Goal: Task Accomplishment & Management: Manage account settings

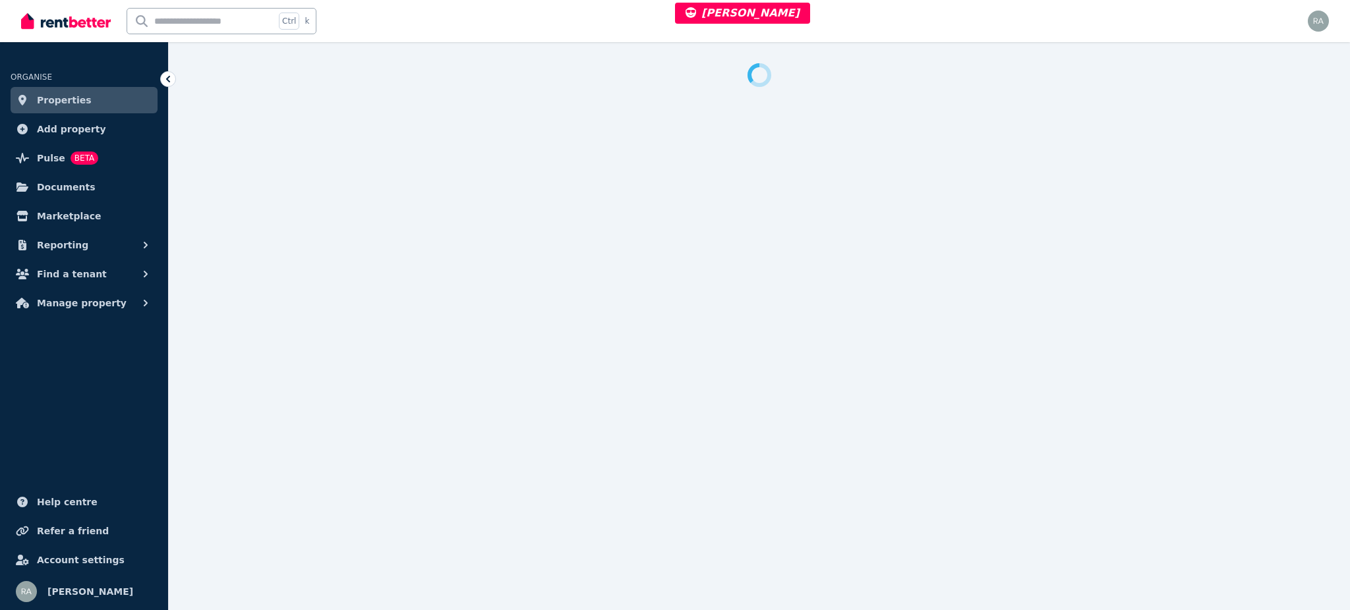
select select "***"
select select "**********"
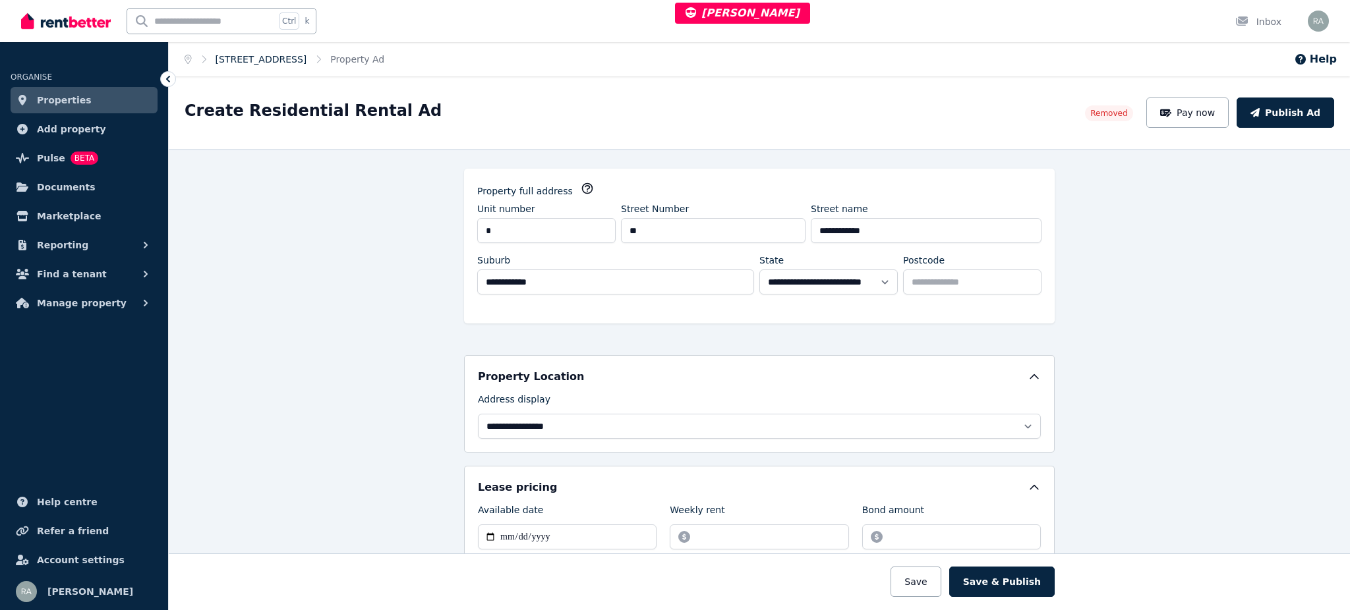
click at [307, 55] on link "1/22 Grosvenor St, Yeerongpilly" at bounding box center [261, 59] width 92 height 11
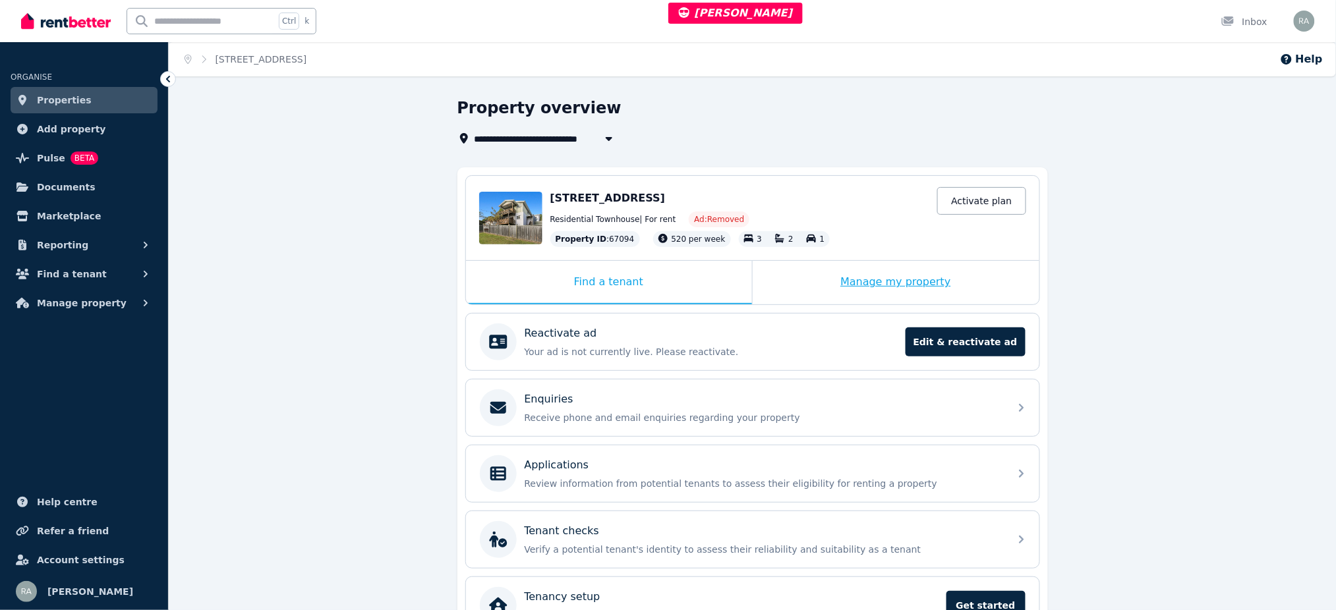
click at [809, 267] on div "Manage my property" at bounding box center [896, 282] width 287 height 43
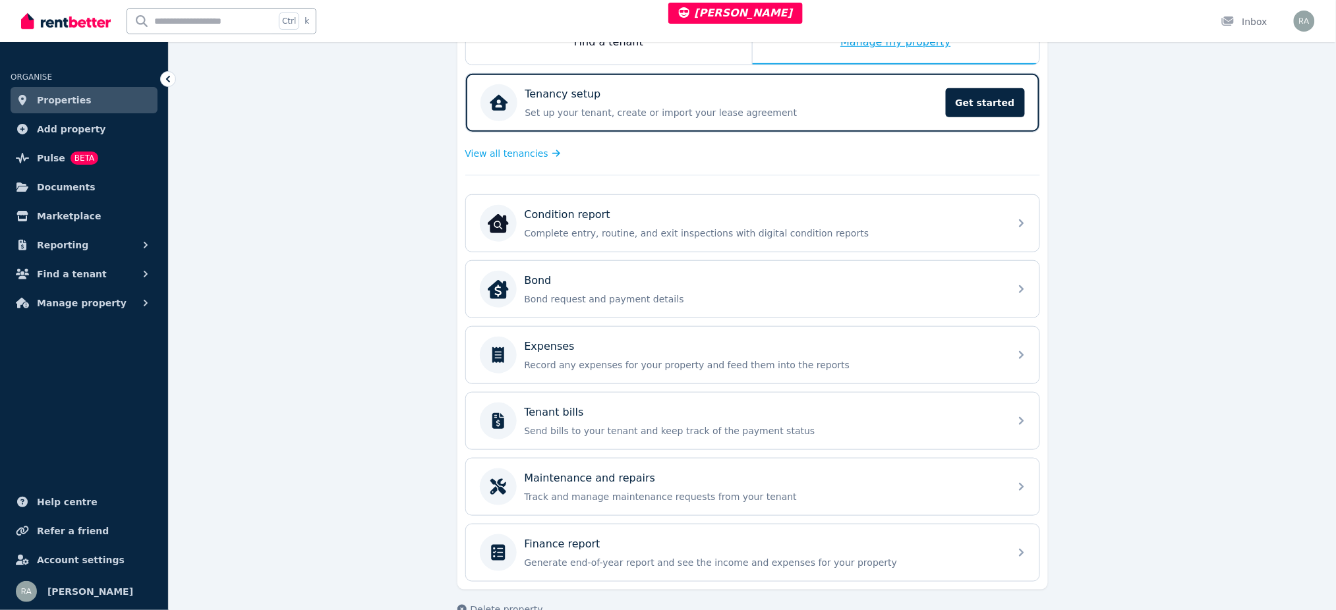
scroll to position [268, 0]
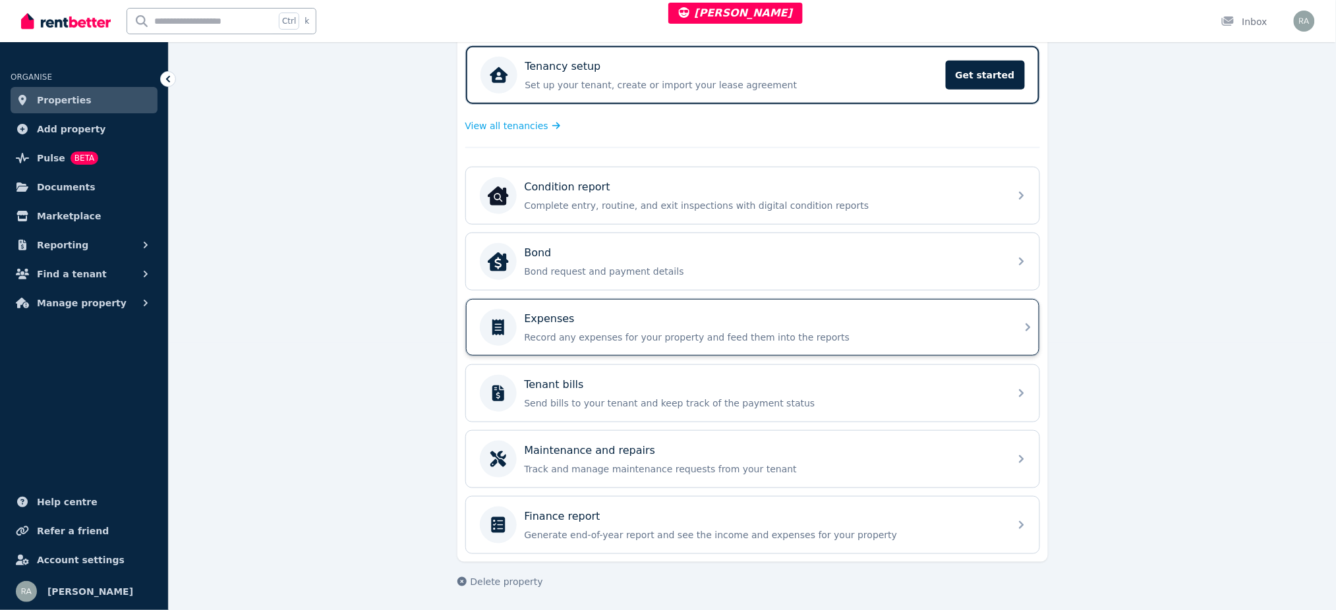
click at [602, 341] on div "Expenses Record any expenses for your property and feed them into the reports" at bounding box center [741, 327] width 522 height 37
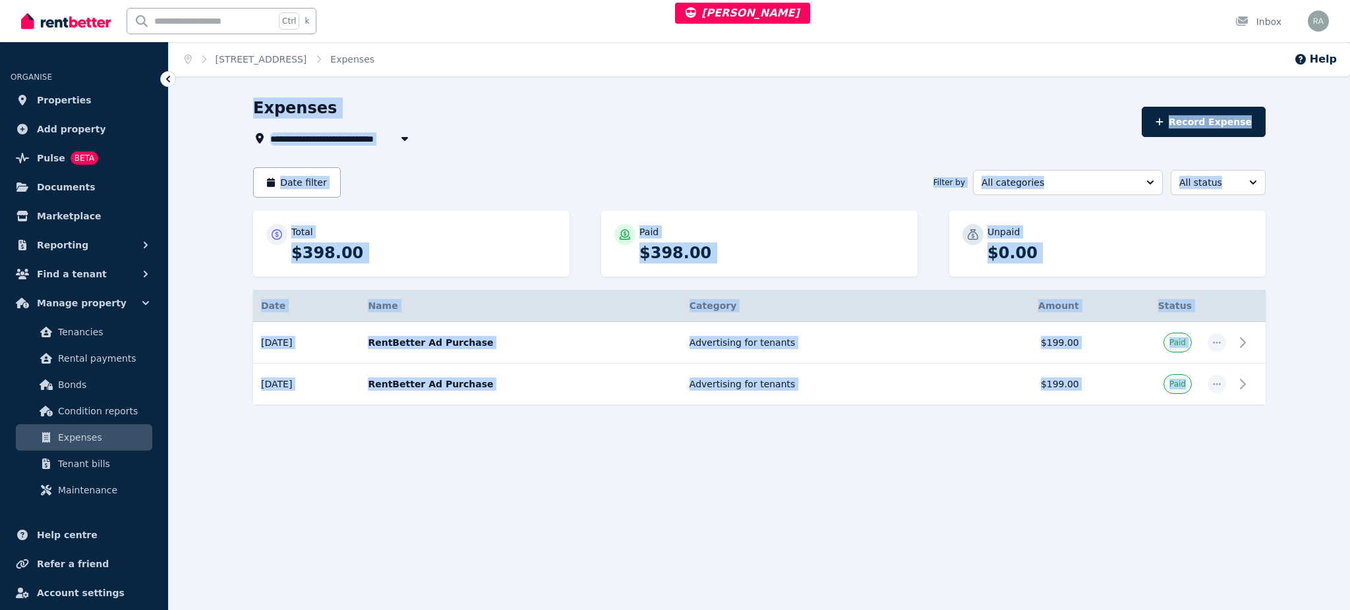
drag, startPoint x: 233, startPoint y: 82, endPoint x: 1265, endPoint y: 484, distance: 1108.1
click at [1265, 484] on div "**********" at bounding box center [675, 305] width 1350 height 610
click at [437, 467] on div "**********" at bounding box center [759, 287] width 1181 height 378
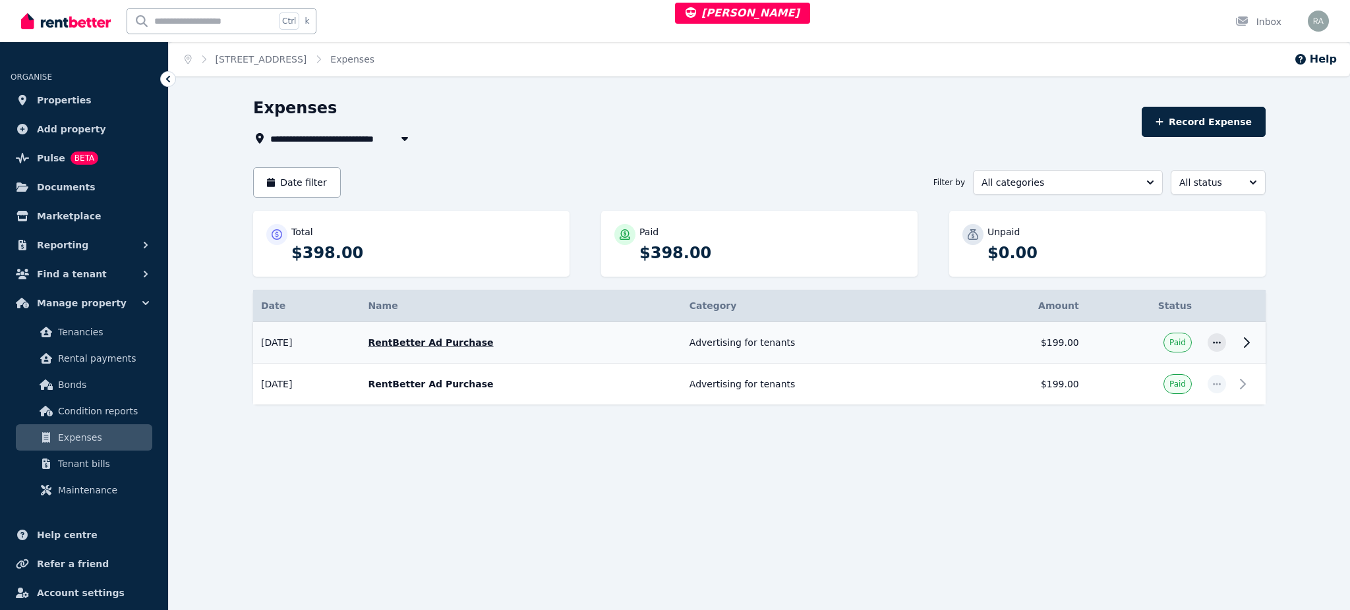
drag, startPoint x: 324, startPoint y: 335, endPoint x: 256, endPoint y: 345, distance: 67.9
click at [256, 345] on td "26/06/2021" at bounding box center [306, 343] width 107 height 42
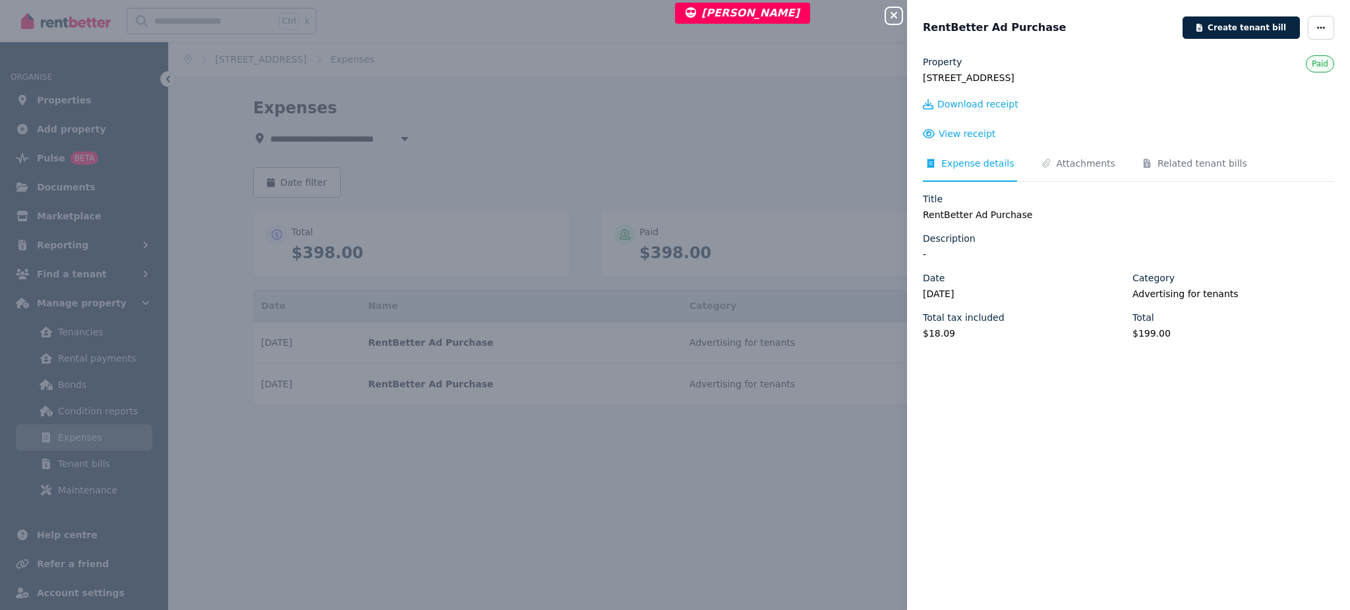
copy td "26/06/2021"
drag, startPoint x: 979, startPoint y: 287, endPoint x: 921, endPoint y: 285, distance: 58.7
click at [921, 285] on div "Property 1/22 Grosvenor St, Yeerongpilly Paid Download receipt View receipt Exp…" at bounding box center [1128, 324] width 443 height 539
copy legend "26/06/2021"
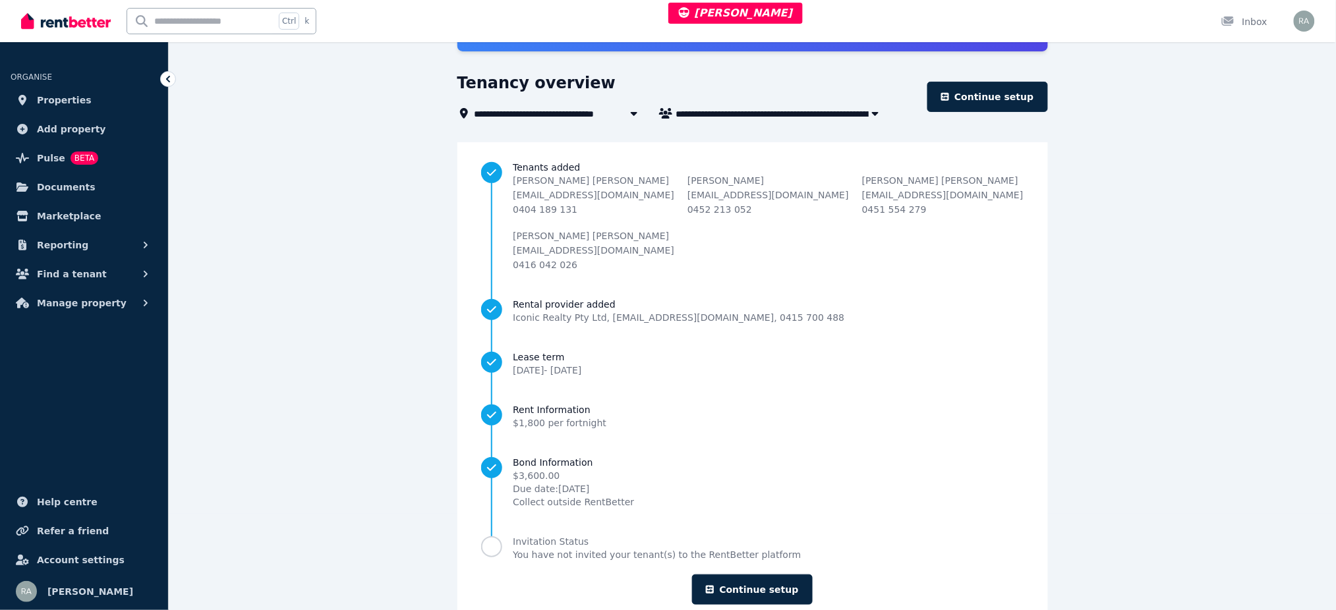
scroll to position [132, 0]
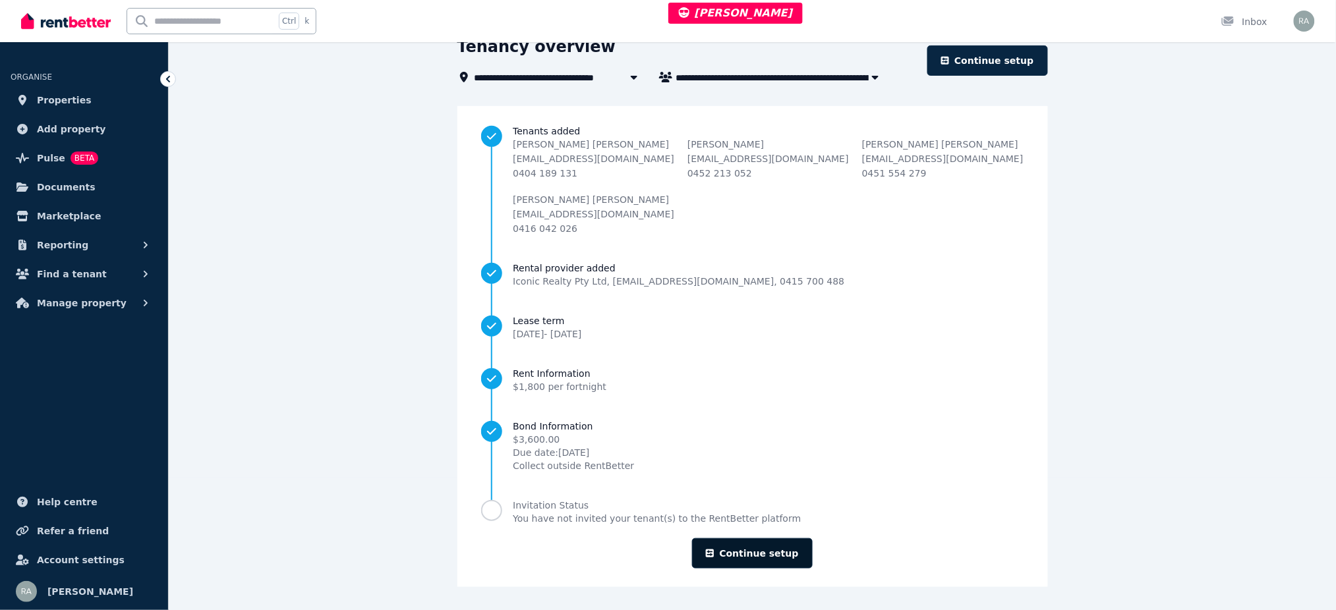
click at [731, 548] on link "Continue setup" at bounding box center [752, 553] width 120 height 30
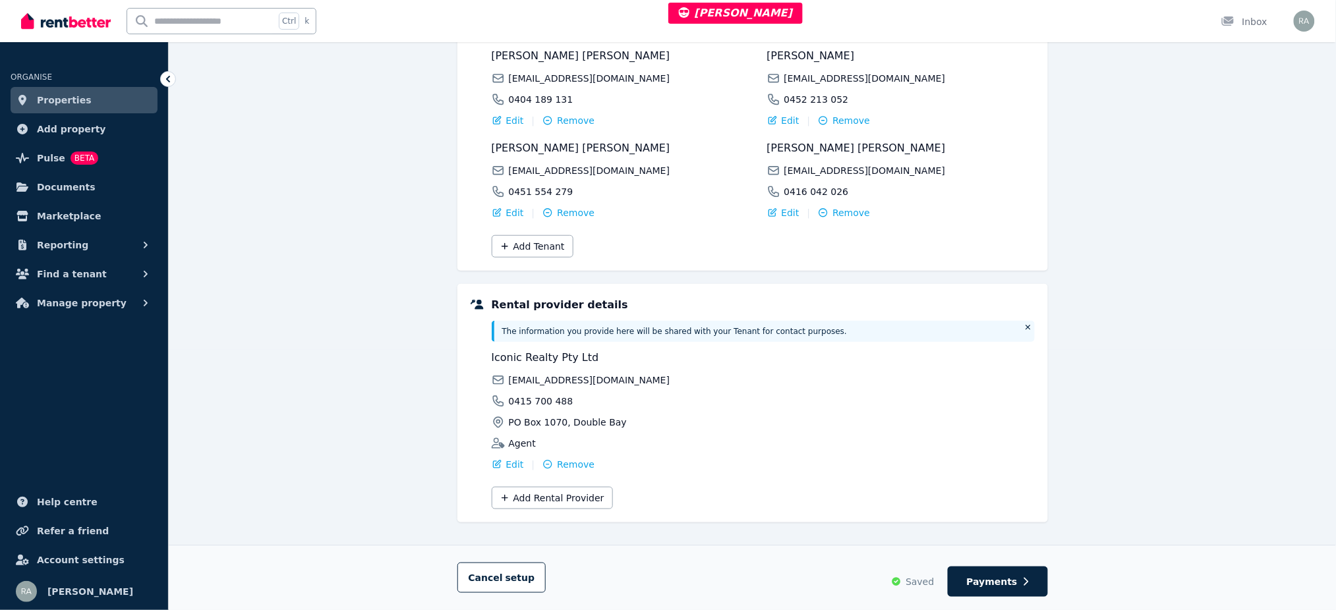
scroll to position [264, 0]
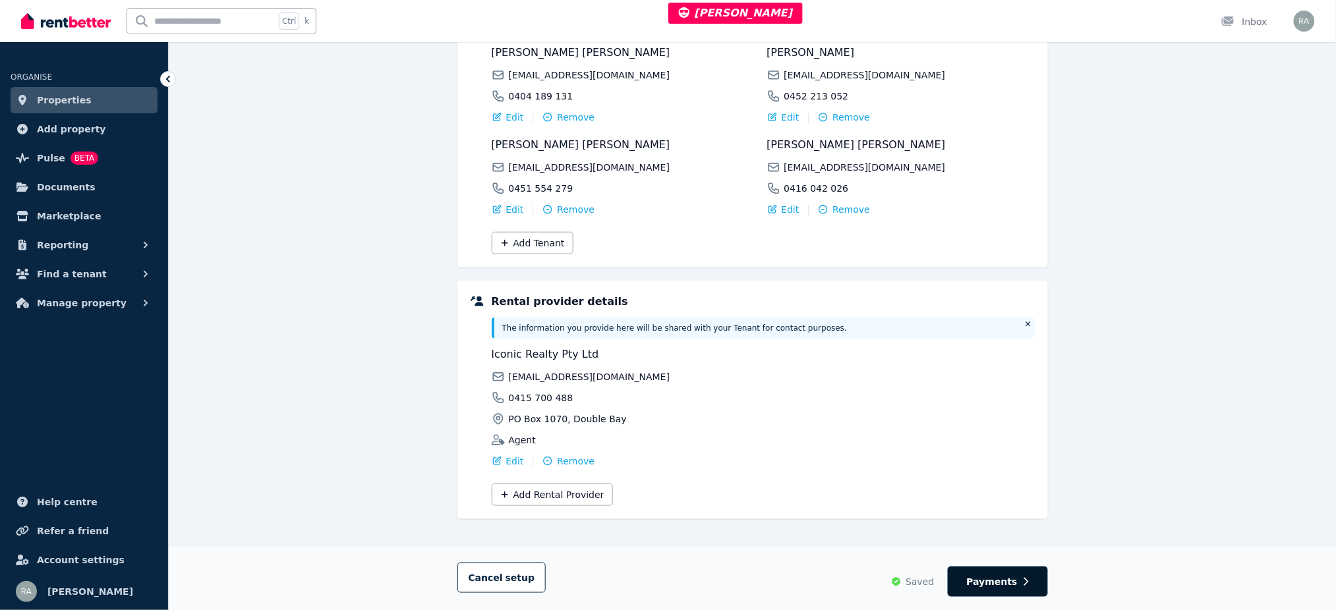
click at [1010, 574] on button "Payments" at bounding box center [998, 582] width 100 height 30
select select "**********"
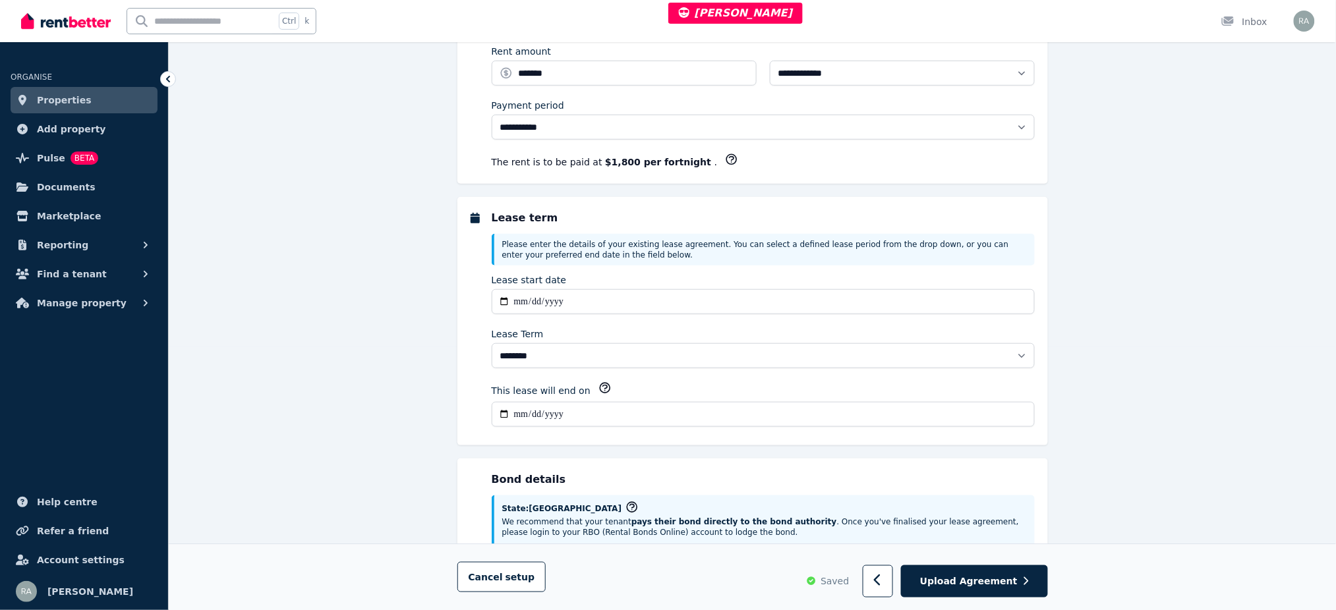
scroll to position [0, 0]
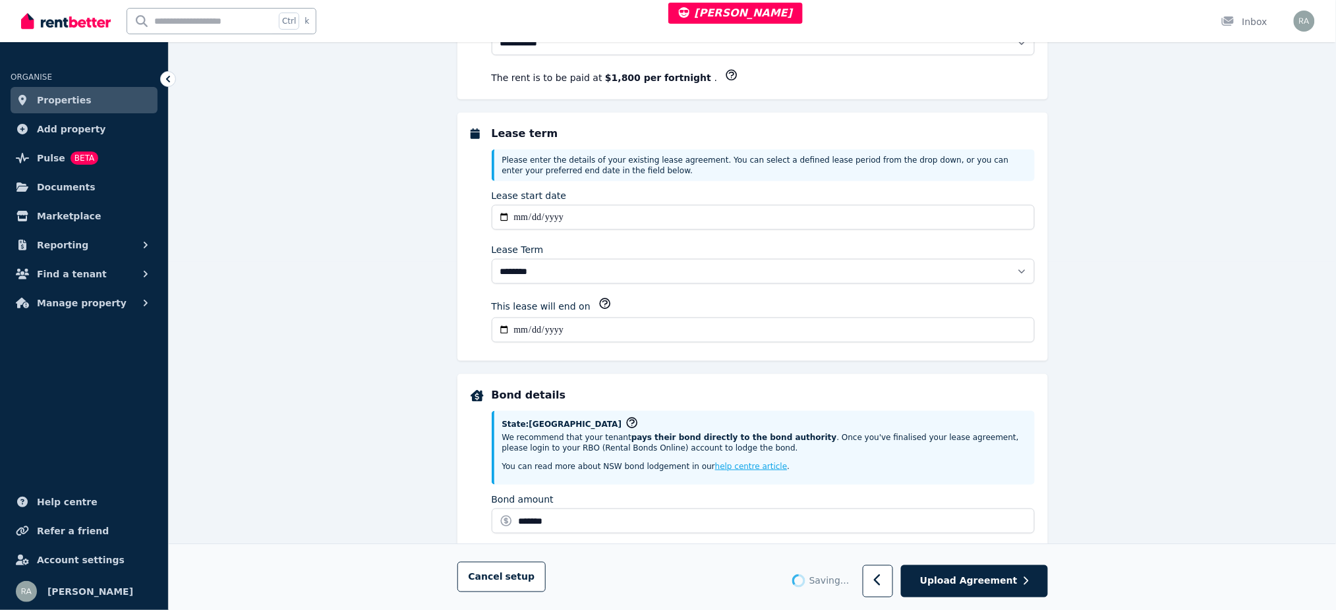
select select "**********"
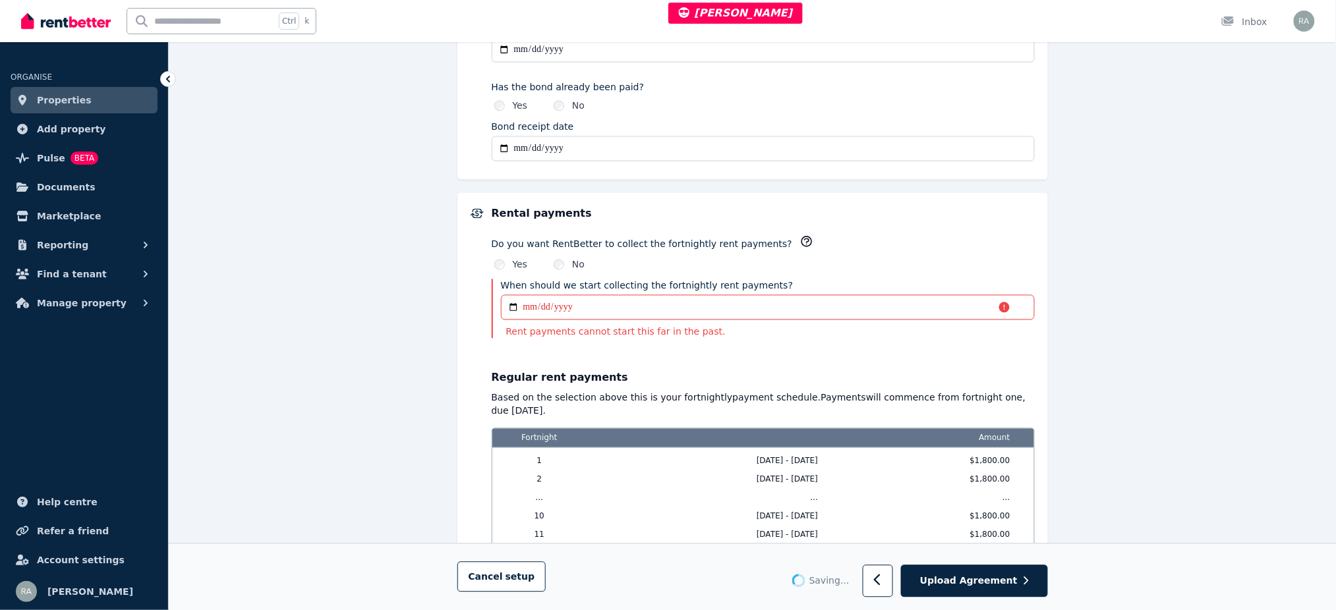
click at [992, 235] on div "Do you want RentBetter to collect the fortnightly rent payments?" at bounding box center [763, 244] width 543 height 18
click at [514, 302] on input "**********" at bounding box center [768, 307] width 534 height 25
click at [1002, 243] on div "Do you want RentBetter to collect the fortnightly rent payments?" at bounding box center [763, 244] width 543 height 18
click at [563, 264] on div "No" at bounding box center [569, 264] width 31 height 13
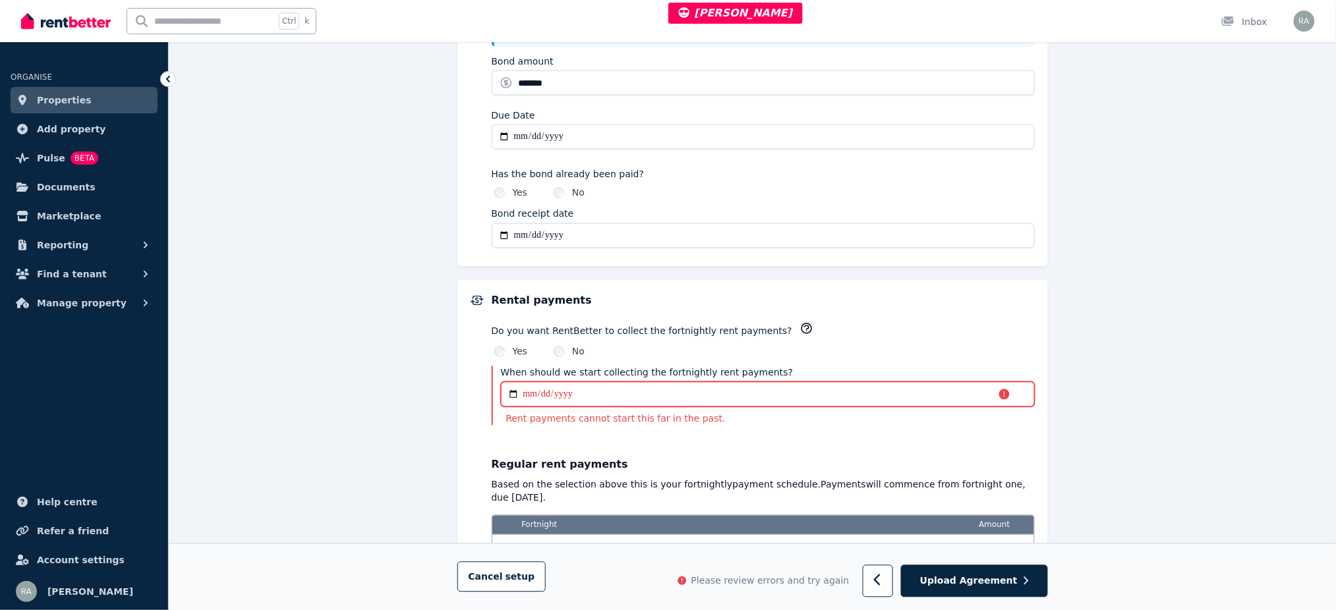
scroll to position [787, 0]
drag, startPoint x: 501, startPoint y: 372, endPoint x: 521, endPoint y: 370, distance: 20.5
click at [521, 370] on label "When should we start collecting the fortnightly rent payments?" at bounding box center [647, 372] width 293 height 13
drag, startPoint x: 490, startPoint y: 330, endPoint x: 766, endPoint y: 327, distance: 276.1
click at [766, 327] on div "**********" at bounding box center [753, 464] width 564 height 343
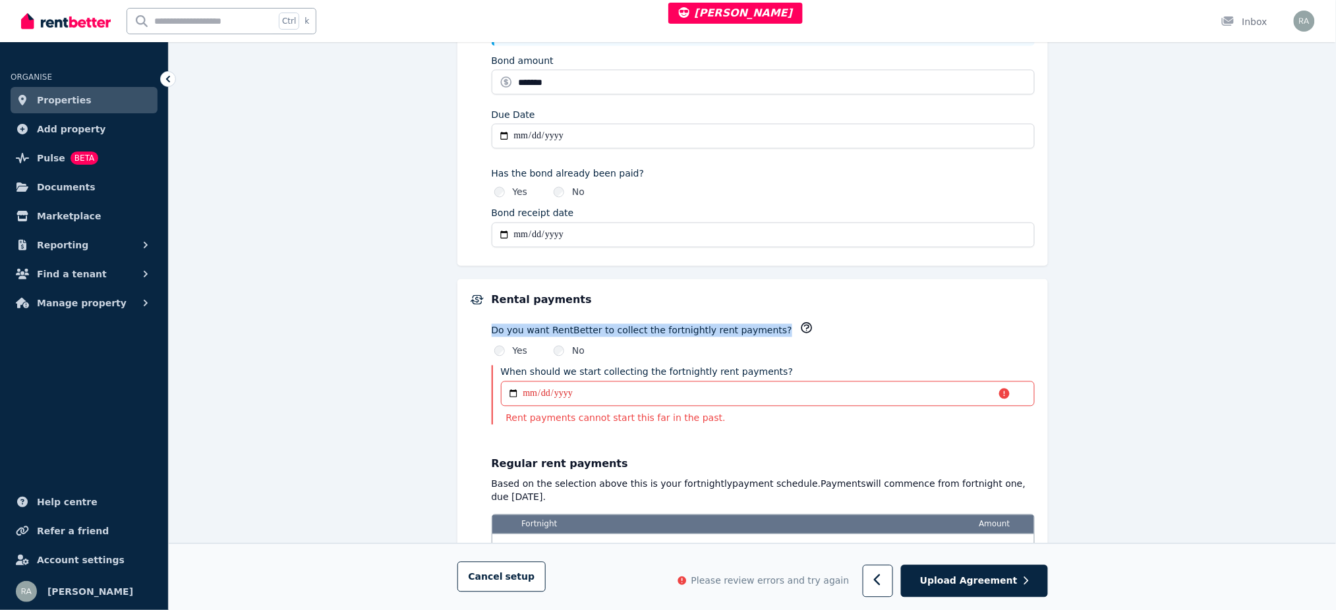
copy div "Do you want RentBetter to collect the fortnightly rent payments?"
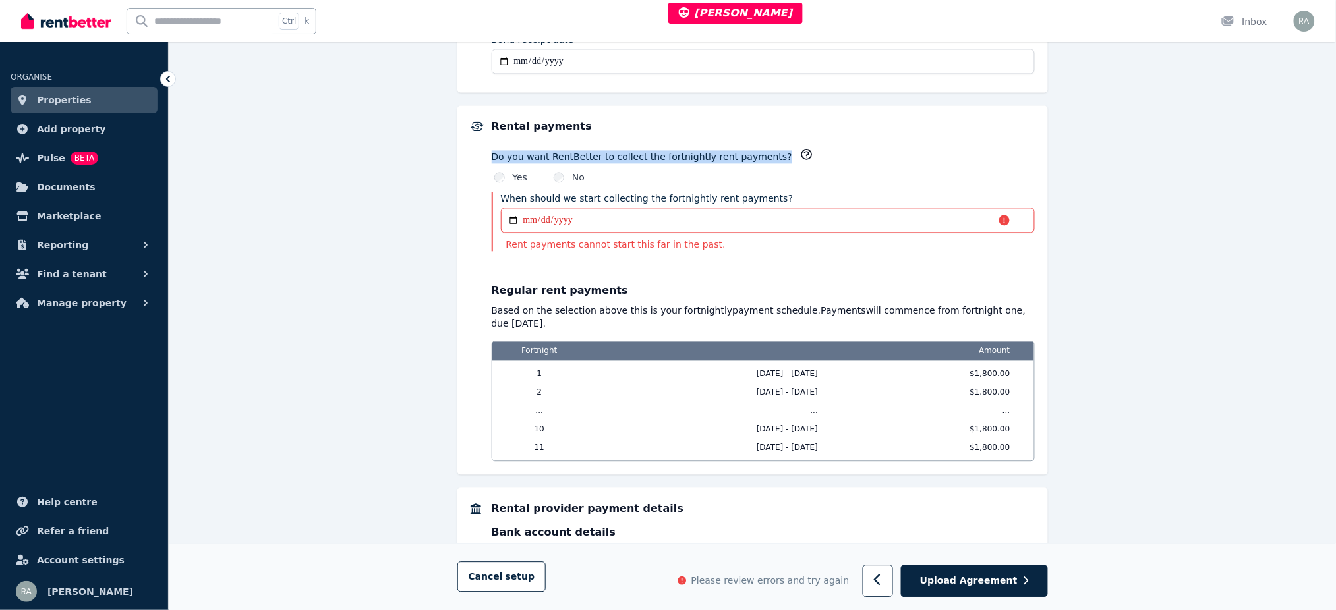
scroll to position [962, 0]
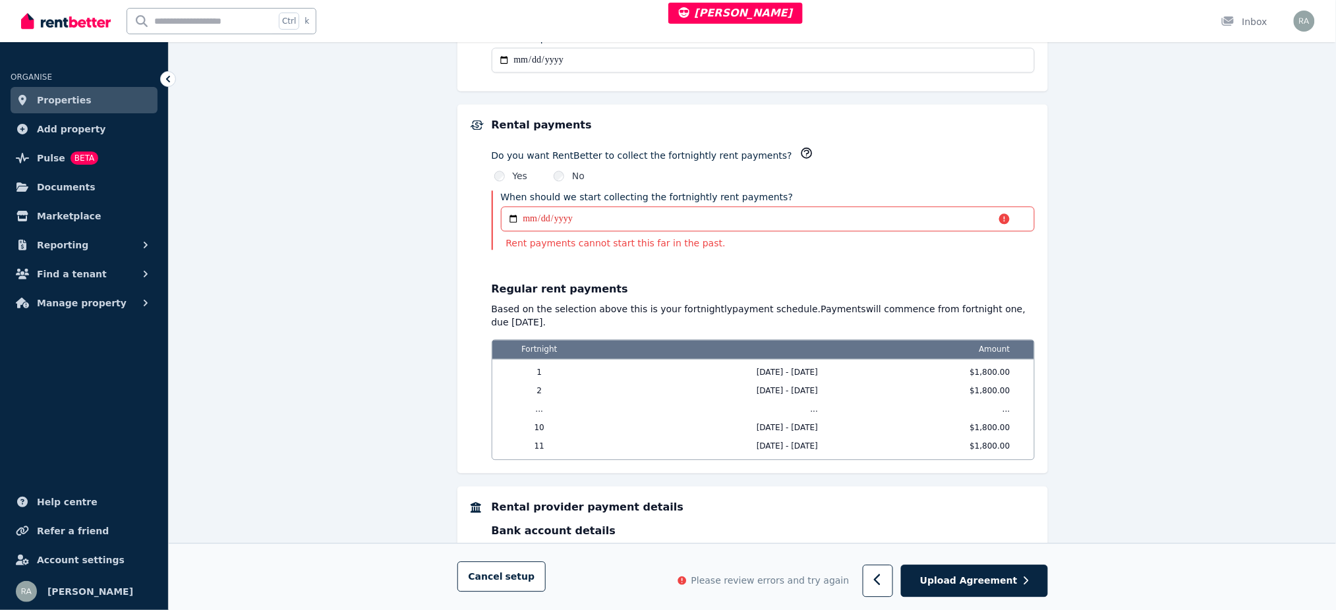
drag, startPoint x: 504, startPoint y: 244, endPoint x: 702, endPoint y: 241, distance: 198.4
click at [702, 241] on p "Rent payments cannot start this far in the past." at bounding box center [768, 243] width 534 height 13
copy p "Rent payments cannot start this far in the past."
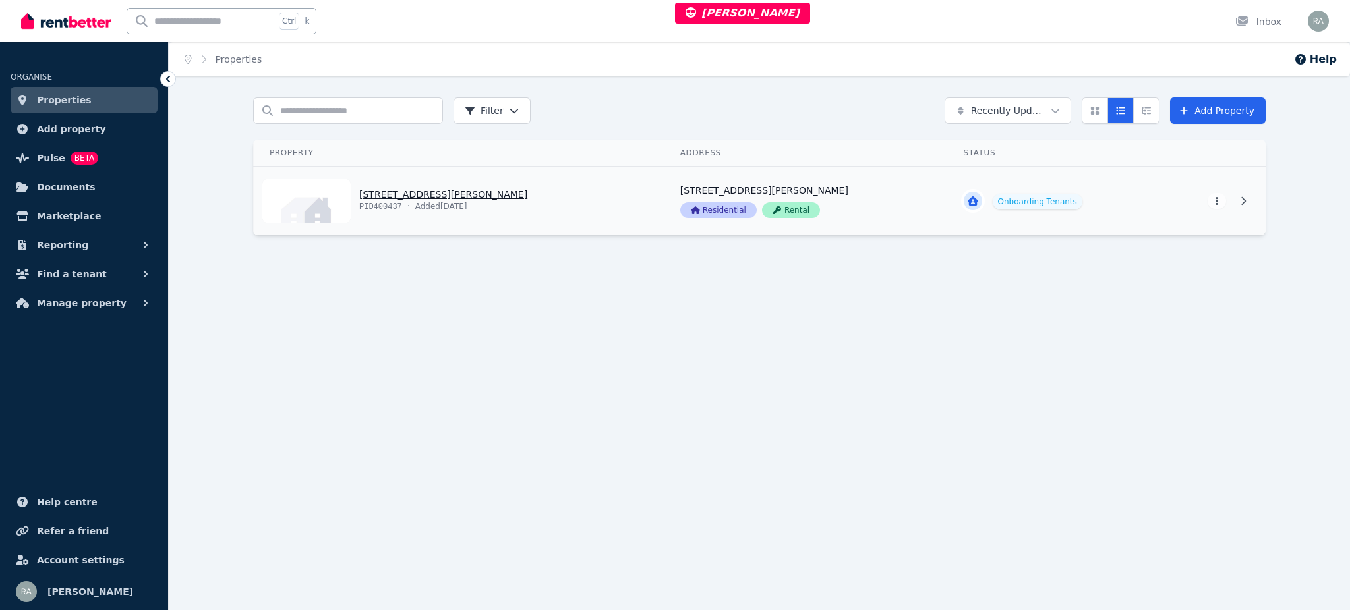
click at [540, 188] on link "View property details" at bounding box center [459, 201] width 411 height 69
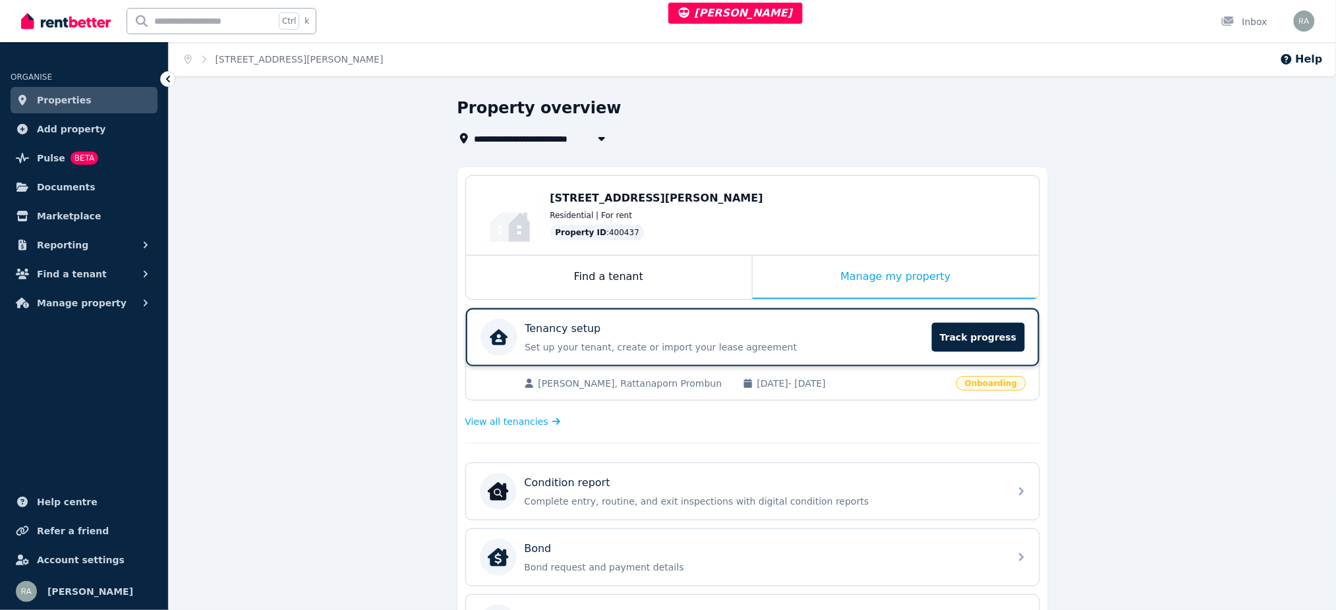
click at [774, 341] on p "Set up your tenant, create or import your lease agreement" at bounding box center [724, 347] width 399 height 13
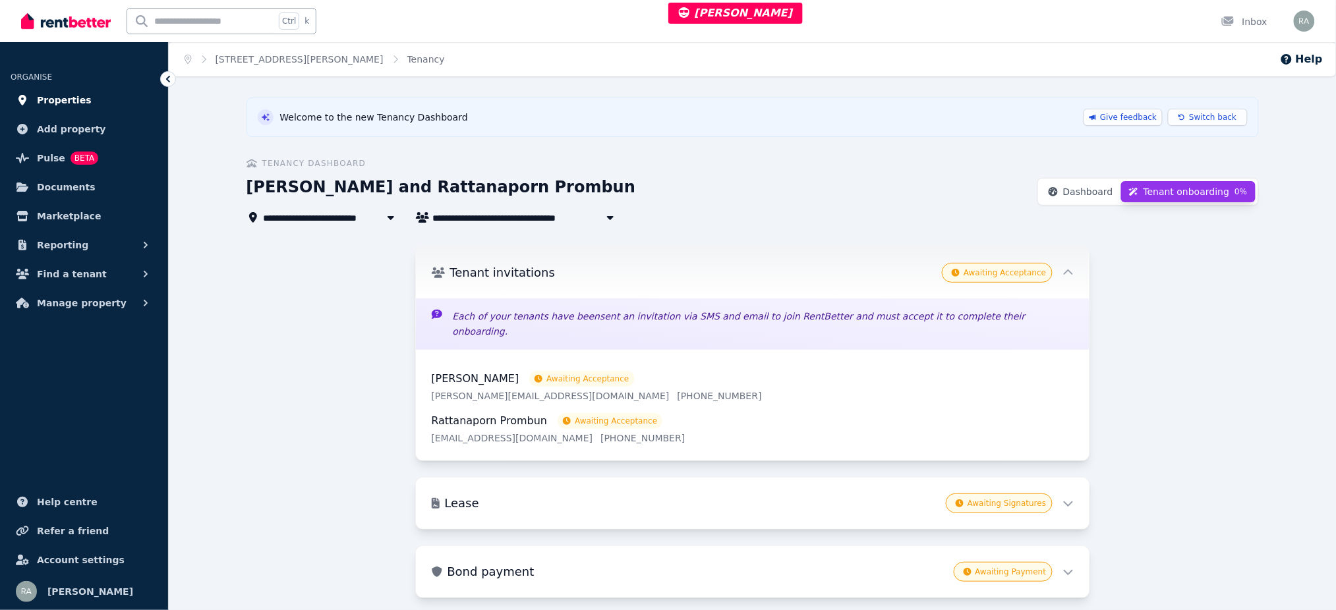
click at [74, 98] on span "Properties" at bounding box center [64, 100] width 55 height 16
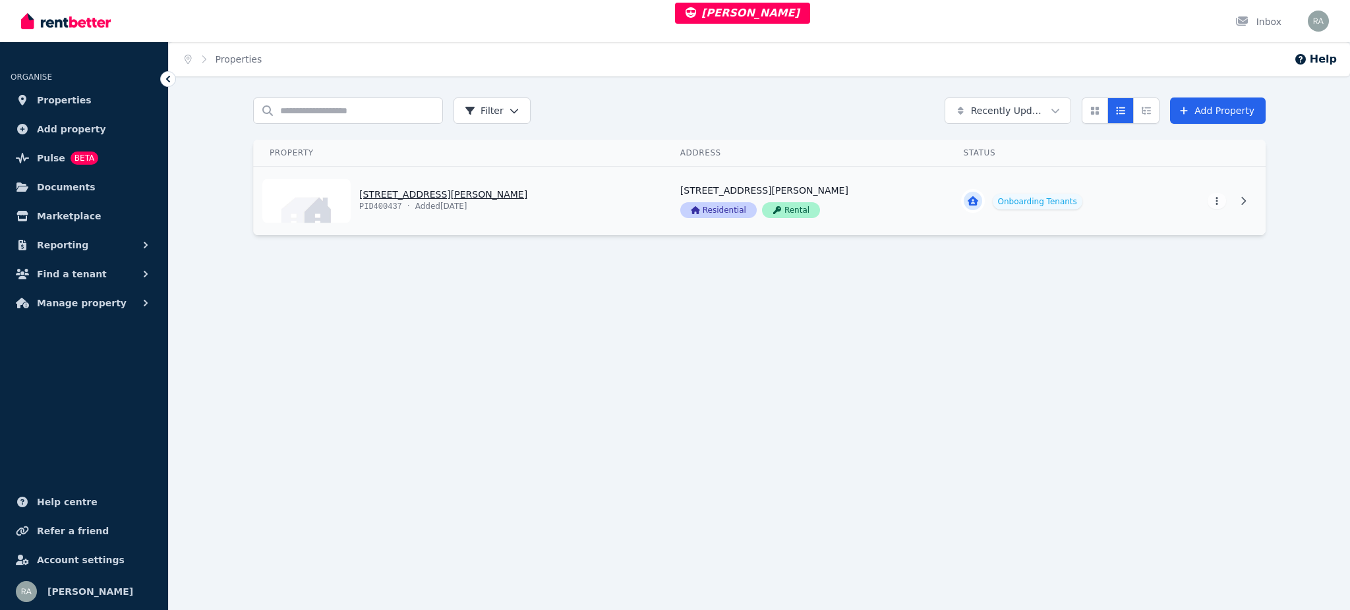
click at [619, 198] on link "View property details" at bounding box center [459, 201] width 411 height 69
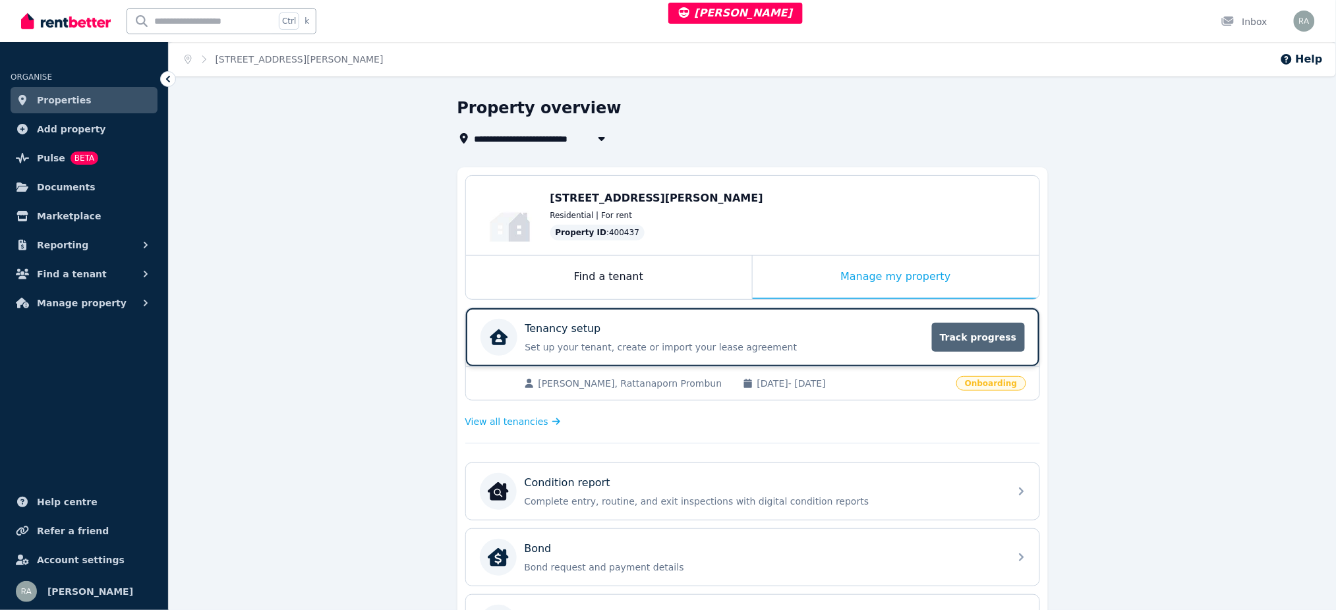
click at [986, 331] on span "Track progress" at bounding box center [978, 337] width 92 height 29
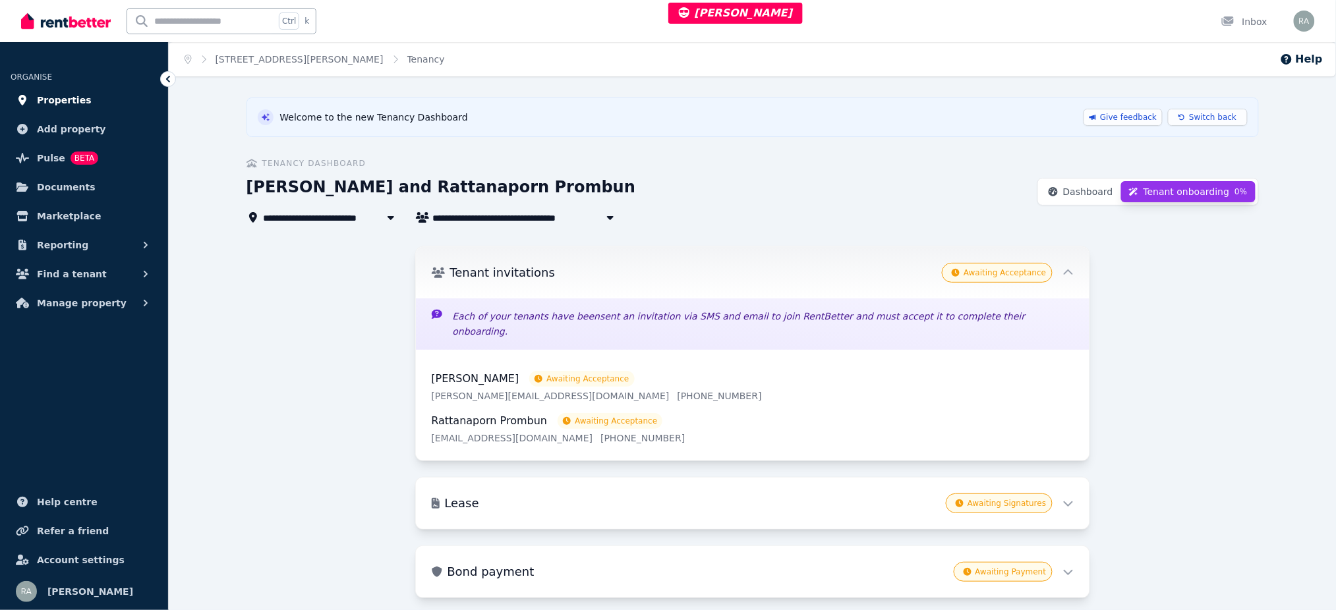
click at [67, 108] on link "Properties" at bounding box center [84, 100] width 147 height 26
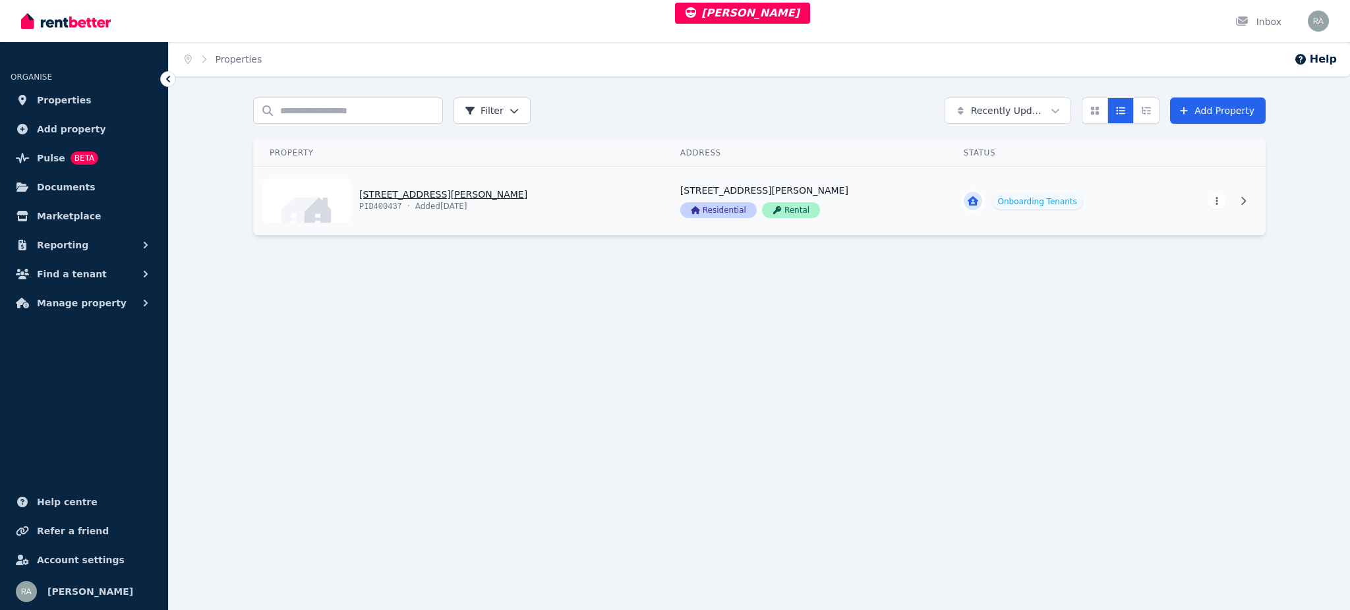
click at [581, 196] on link "View property details" at bounding box center [459, 201] width 411 height 69
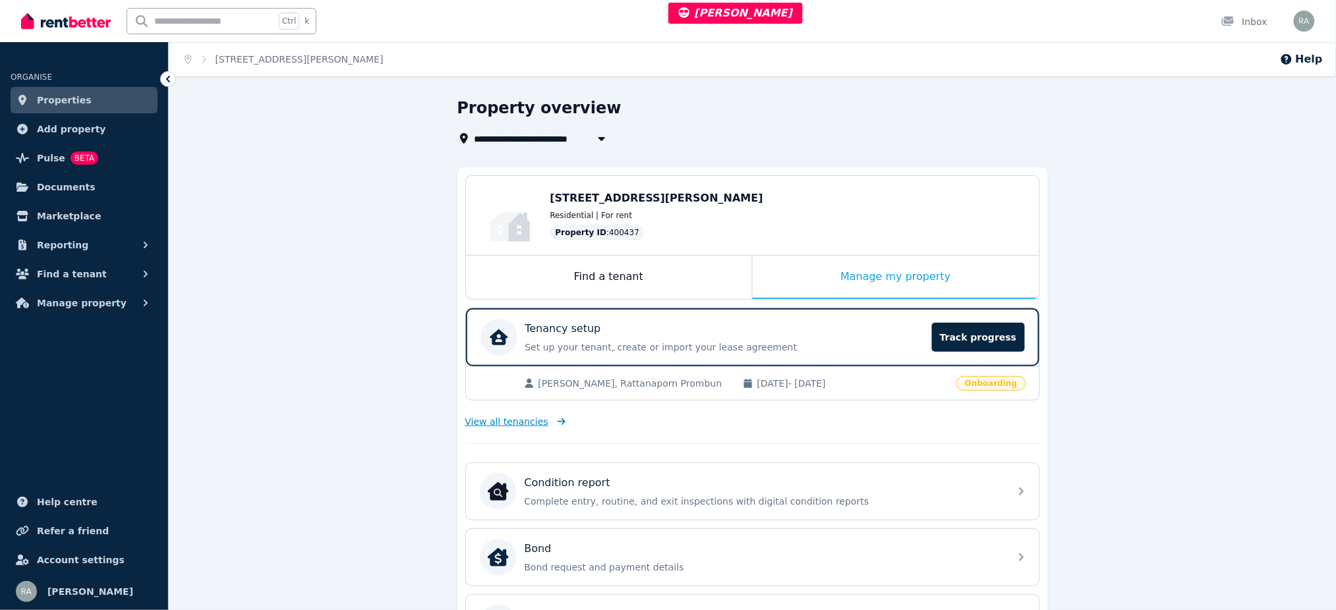
click at [532, 423] on span "View all tenancies" at bounding box center [506, 421] width 83 height 13
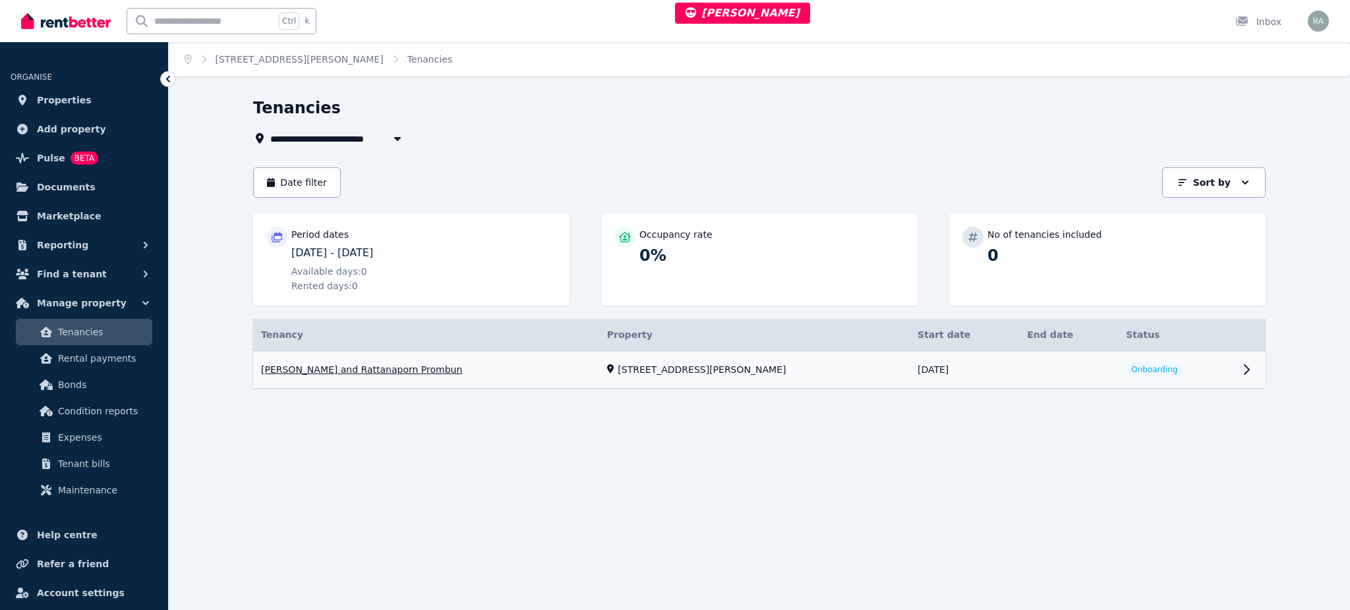
click at [788, 372] on link "View property details" at bounding box center [759, 370] width 1012 height 38
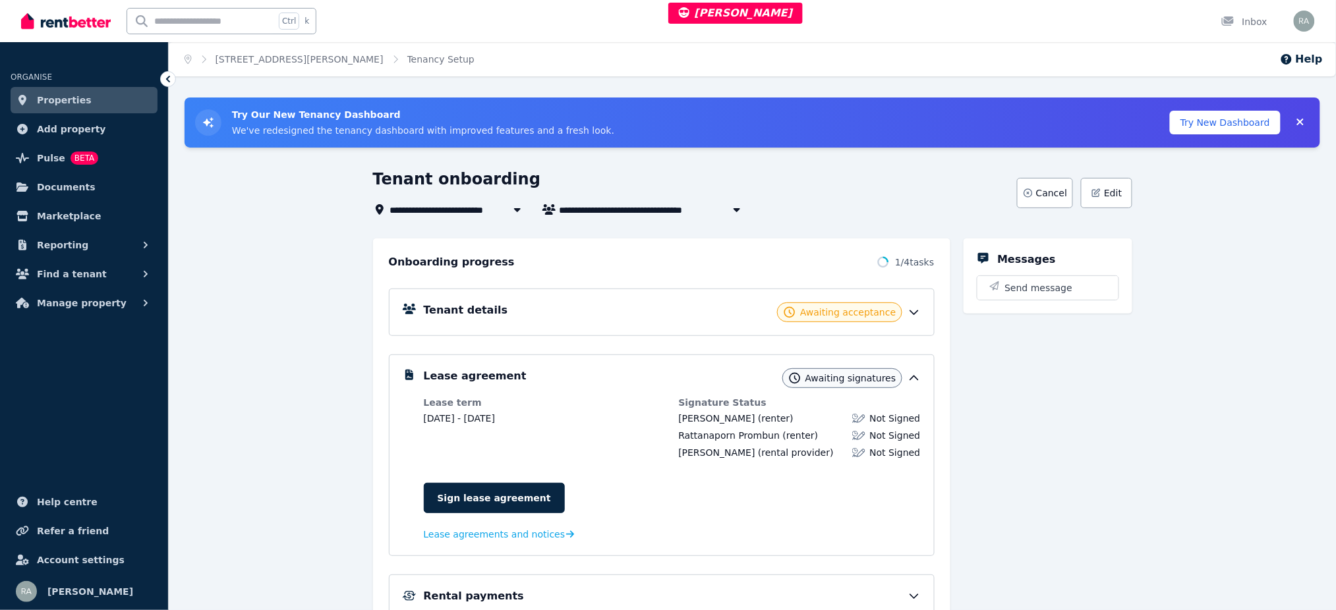
click at [877, 314] on span "Awaiting acceptance" at bounding box center [848, 312] width 96 height 13
